Goal: Task Accomplishment & Management: Manage account settings

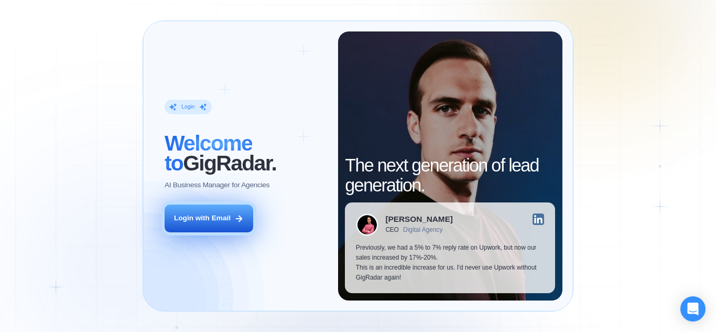
click at [231, 214] on div "Login with Email" at bounding box center [202, 218] width 57 height 10
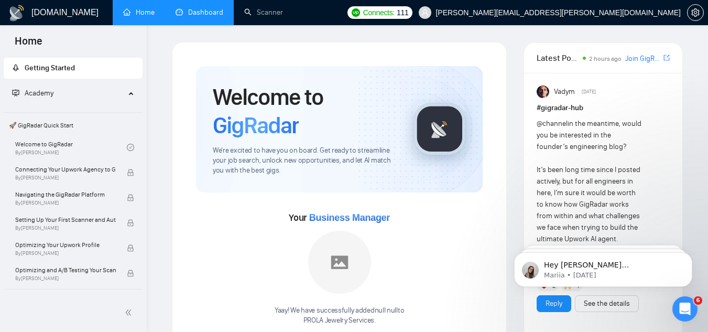
click at [203, 12] on link "Dashboard" at bounding box center [200, 12] width 48 height 9
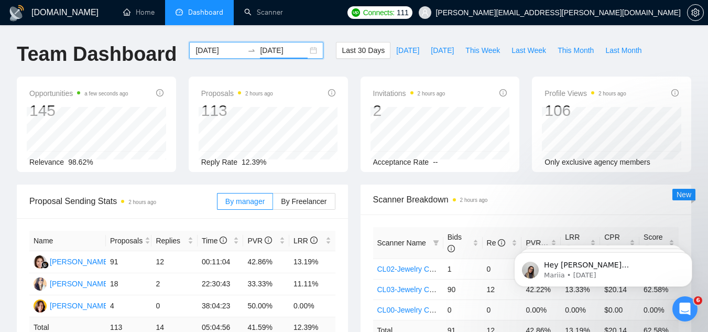
click at [288, 54] on input "[DATE]" at bounding box center [284, 51] width 48 height 12
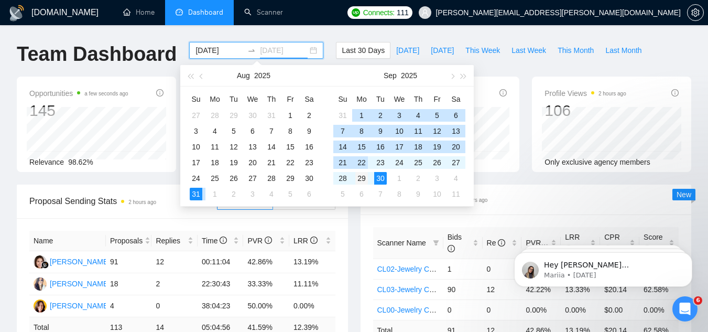
type input "[DATE]"
click at [360, 176] on div "29" at bounding box center [361, 178] width 13 height 13
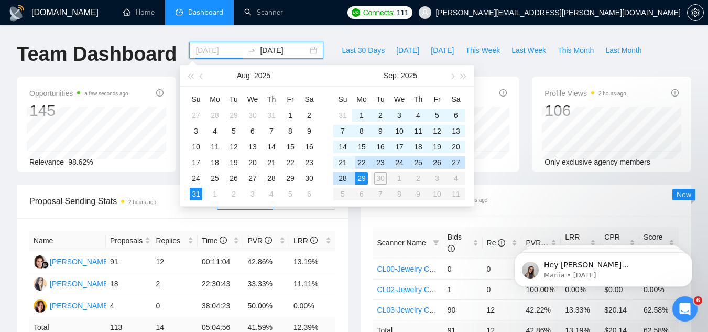
click at [361, 159] on div "22" at bounding box center [361, 162] width 13 height 13
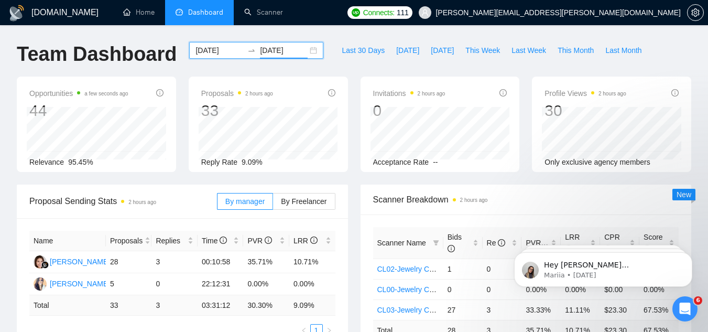
click at [287, 48] on input "[DATE]" at bounding box center [284, 51] width 48 height 12
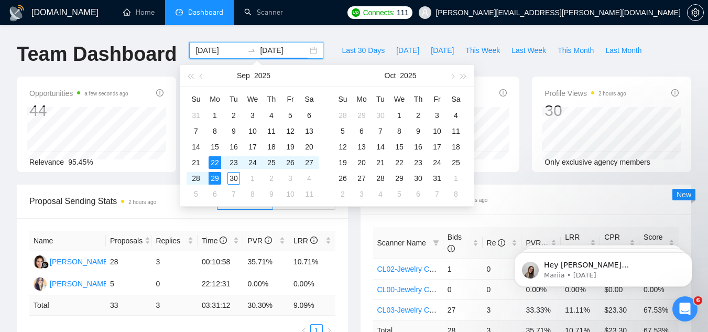
click at [226, 50] on input "[DATE]" at bounding box center [219, 51] width 48 height 12
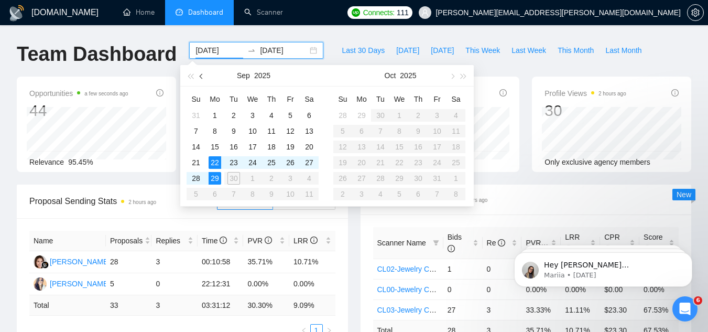
click at [204, 75] on button "button" at bounding box center [202, 75] width 12 height 21
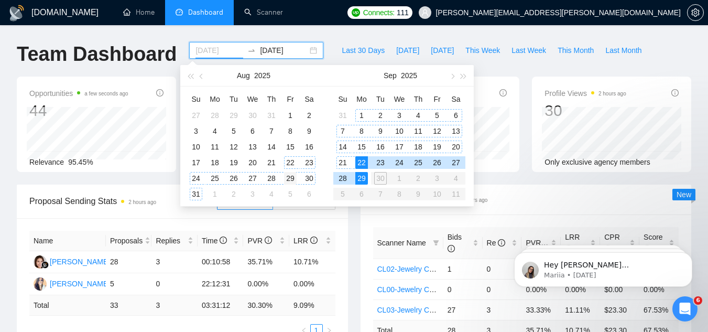
type input "[DATE]"
click at [289, 176] on div "29" at bounding box center [290, 178] width 13 height 13
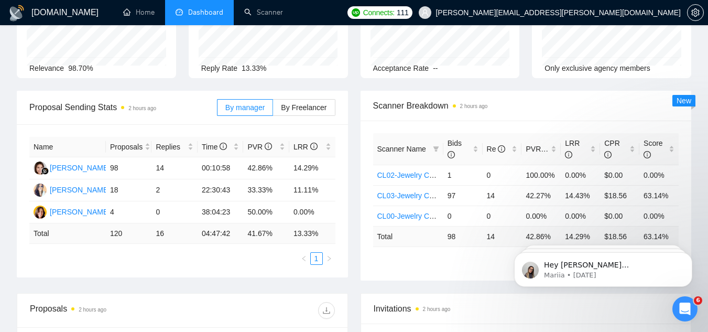
scroll to position [94, 0]
